Goal: Information Seeking & Learning: Understand process/instructions

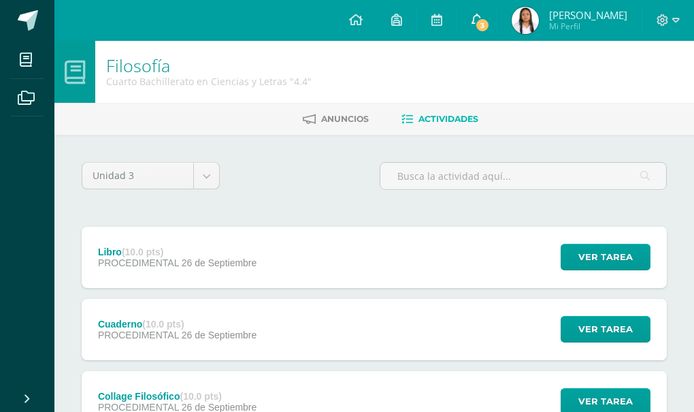
click at [481, 27] on link "3" at bounding box center [476, 20] width 39 height 41
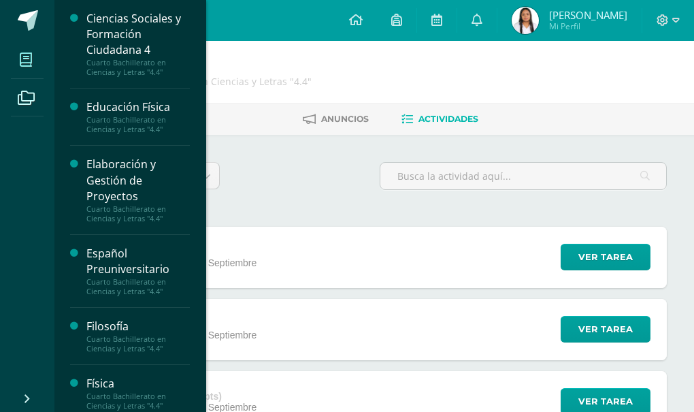
click at [27, 56] on icon at bounding box center [26, 60] width 12 height 14
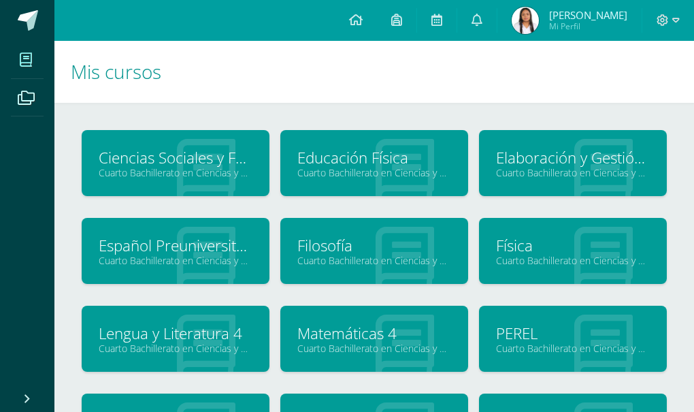
click at [456, 338] on div at bounding box center [405, 339] width 127 height 91
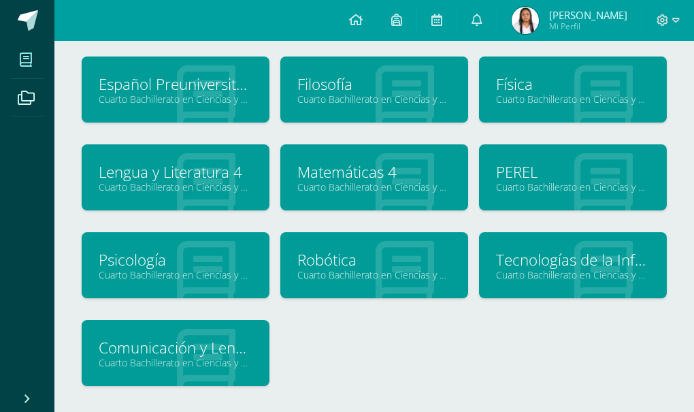
scroll to position [163, 0]
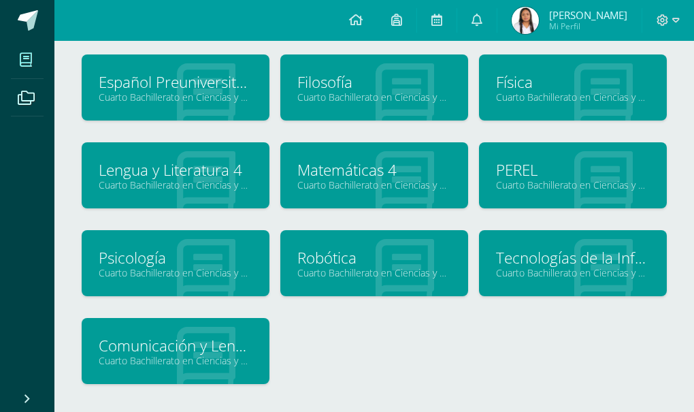
click at [180, 250] on link "Psicología" at bounding box center [176, 257] width 154 height 21
click at [126, 261] on link "Psicología" at bounding box center [176, 257] width 154 height 21
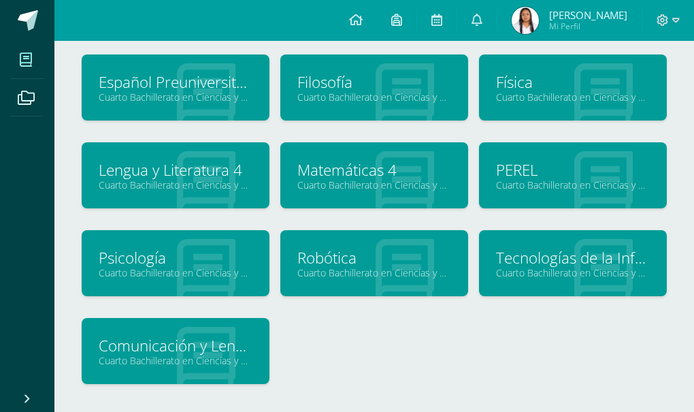
click at [126, 261] on link "Psicología" at bounding box center [176, 257] width 154 height 21
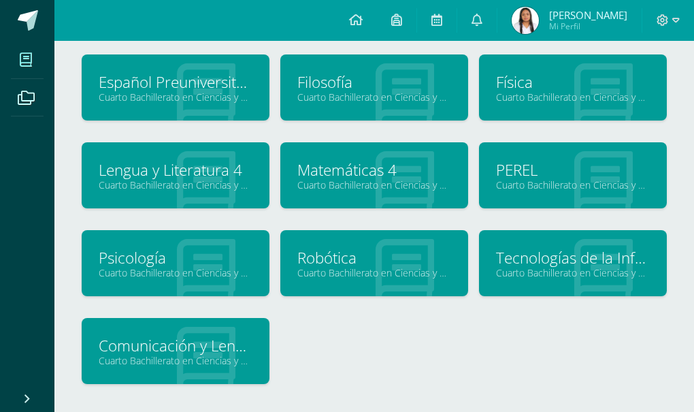
click at [126, 261] on link "Psicología" at bounding box center [176, 257] width 154 height 21
drag, startPoint x: 126, startPoint y: 261, endPoint x: 238, endPoint y: 325, distance: 129.2
click at [238, 325] on div "Ciencias Sociales y Formación Ciudadana 4 Cuarto Bachillerato en Ciencias y Let…" at bounding box center [374, 186] width 596 height 439
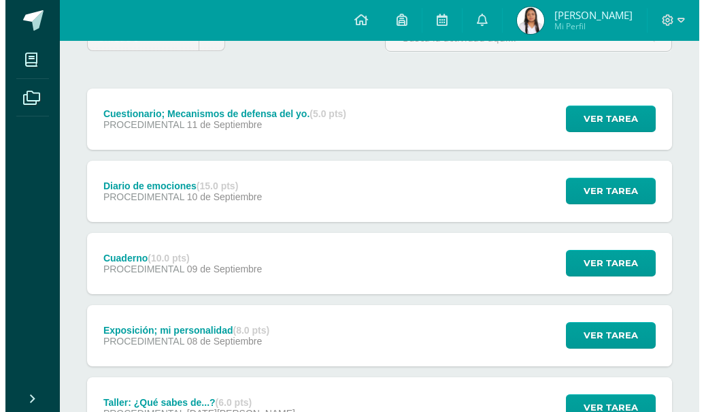
scroll to position [136, 0]
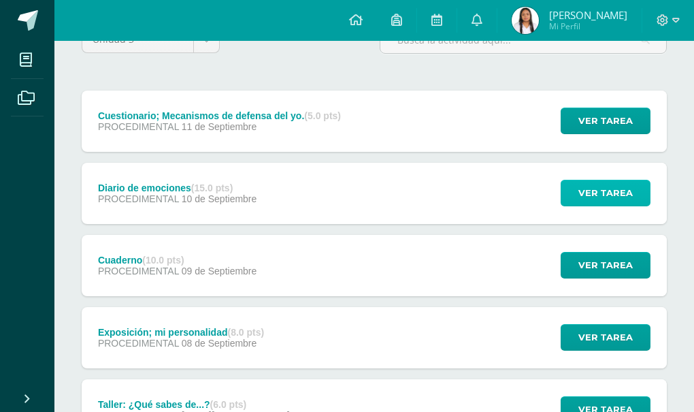
click at [564, 191] on button "Ver tarea" at bounding box center [606, 193] width 90 height 27
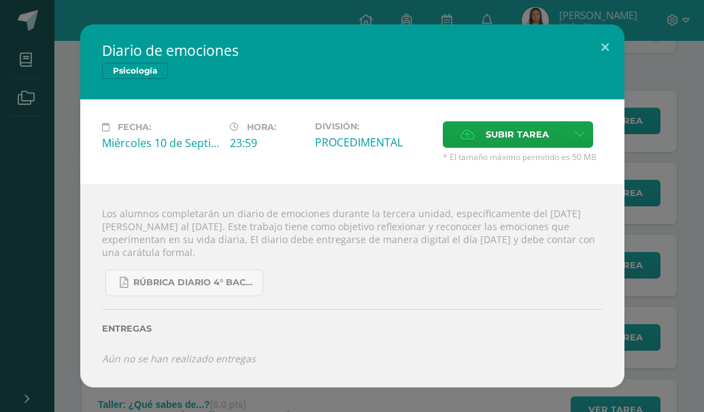
click at [309, 301] on div "Entregas" at bounding box center [352, 324] width 501 height 56
click at [230, 278] on span "RÚBRICA DIARIO 4° BACHI.pdf" at bounding box center [194, 282] width 123 height 11
